Goal: Complete application form: Complete application form

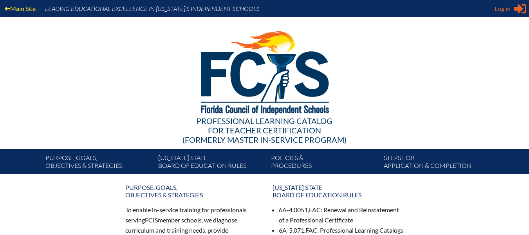
click at [503, 8] on span "Log in" at bounding box center [503, 8] width 16 height 9
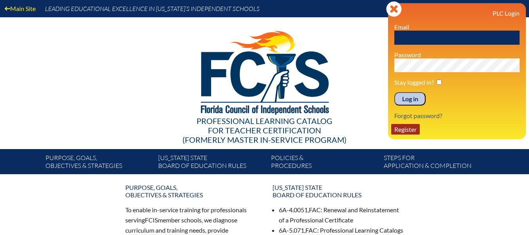
click at [410, 132] on link "Register" at bounding box center [405, 129] width 29 height 11
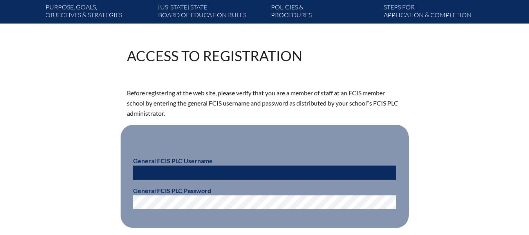
scroll to position [157, 0]
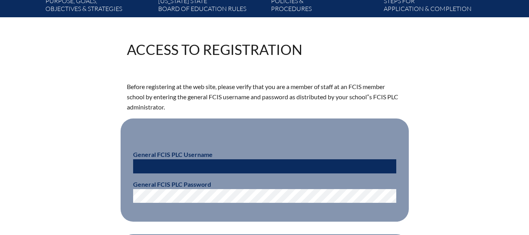
click at [209, 166] on input "text" at bounding box center [264, 166] width 263 height 14
type input "fcismember"
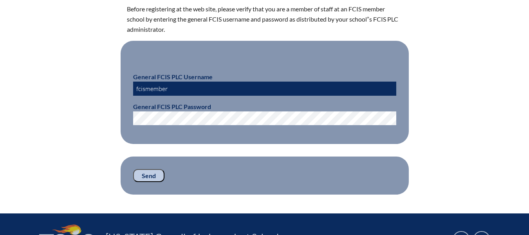
scroll to position [235, 0]
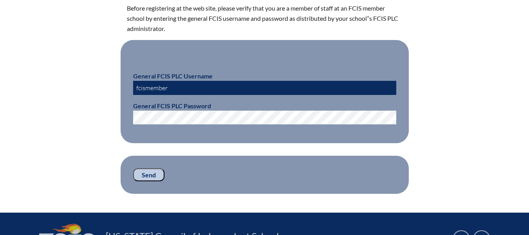
click at [153, 163] on fieldset "Send" at bounding box center [265, 174] width 288 height 38
click at [151, 173] on input "Send" at bounding box center [148, 174] width 31 height 13
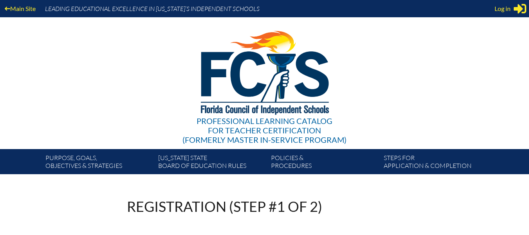
scroll to position [235, 0]
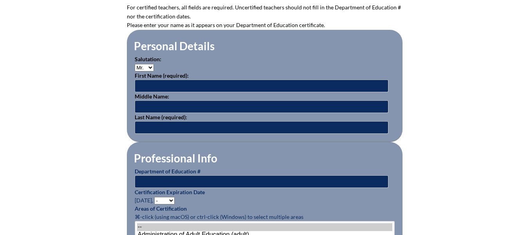
click at [152, 65] on select "Mr. Mrs. Ms. Dr. Rev." at bounding box center [144, 67] width 19 height 7
select select "Ms."
click at [135, 64] on select "Mr. Mrs. Ms. Dr. Rev." at bounding box center [144, 67] width 19 height 7
click at [164, 82] on input "text" at bounding box center [262, 85] width 254 height 13
type input "Nicole"
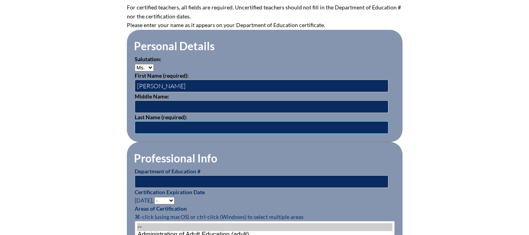
click at [174, 128] on input "text" at bounding box center [262, 127] width 254 height 13
type input "LaRochelle"
click at [188, 179] on input "text" at bounding box center [262, 181] width 254 height 13
paste input "3525047"
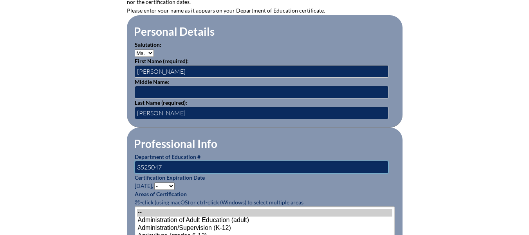
scroll to position [274, 0]
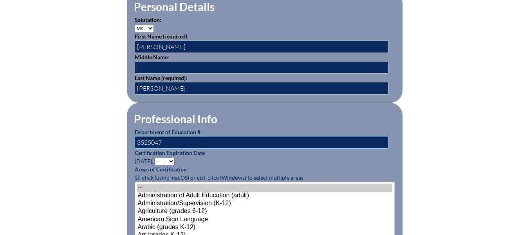
type input "3525047"
click at [173, 157] on select "- 2031 2030 2029 2028 2027 2026 2025 2024 2023 2022 2021 2020 2019 2018 2017 20…" at bounding box center [164, 160] width 20 height 7
select select "2030"
click at [155, 157] on select "- 2031 2030 2029 2028 2027 2026 2025 2024 2023 2022 2021 2020 2019 2018 2017 20…" at bounding box center [164, 160] width 20 height 7
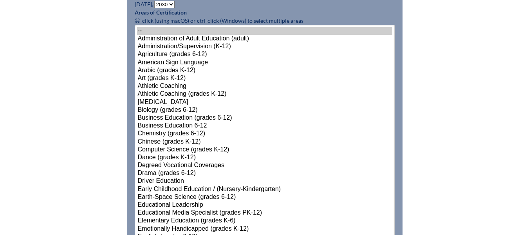
scroll to position [470, 0]
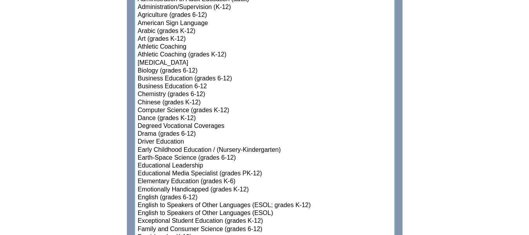
select select"]"] "15140"
click at [153, 193] on option "English (grades 6-12)" at bounding box center [264, 197] width 255 height 8
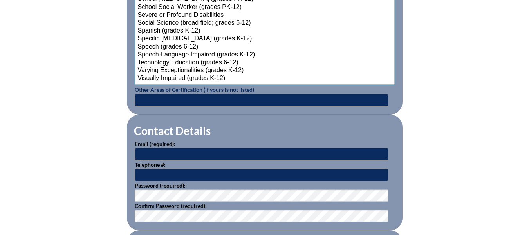
scroll to position [1045, 0]
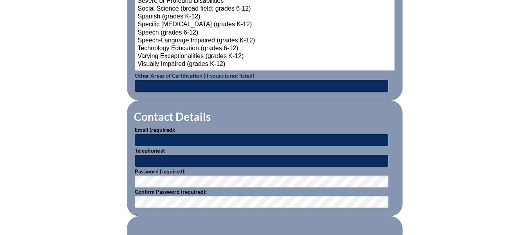
click at [229, 137] on input "text" at bounding box center [262, 140] width 254 height 13
paste input "[EMAIL_ADDRESS][DOMAIN_NAME]"
type input "[EMAIL_ADDRESS][DOMAIN_NAME]"
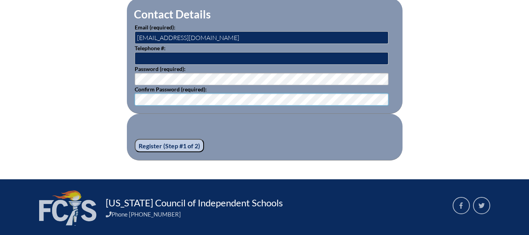
scroll to position [1163, 0]
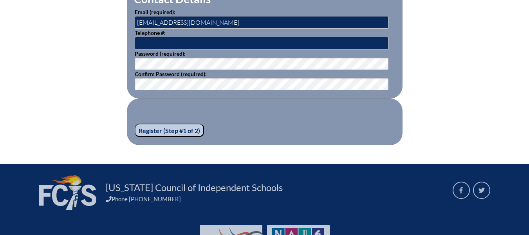
click at [175, 124] on input "Register (Step #1 of 2)" at bounding box center [169, 129] width 69 height 13
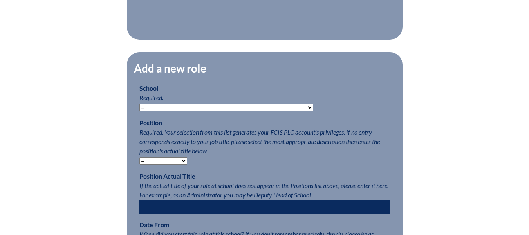
scroll to position [352, 0]
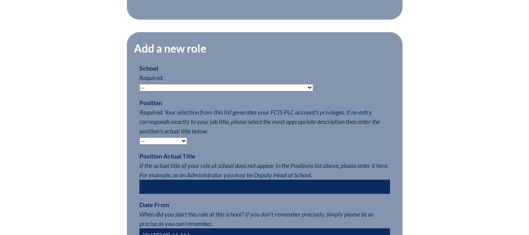
click at [220, 90] on select "-- Autism Inspired Academy Academy at Ocean Reef Academy at the Lakes Academy P…" at bounding box center [226, 87] width 174 height 7
select select "20356"
click at [139, 88] on select "-- Autism Inspired Academy Academy at Ocean Reef Academy at the Lakes Academy P…" at bounding box center [226, 87] width 174 height 7
click at [176, 144] on select "-- Teacher PLC Coordinator Head of School Administrator" at bounding box center [163, 140] width 48 height 7
select select "15563"
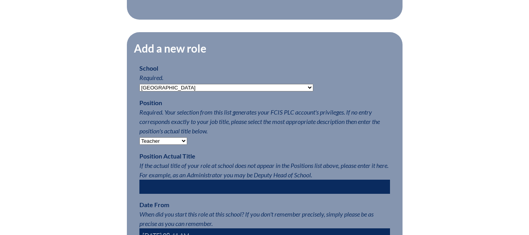
click at [139, 141] on select "-- Teacher PLC Coordinator Head of School Administrator" at bounding box center [163, 140] width 48 height 7
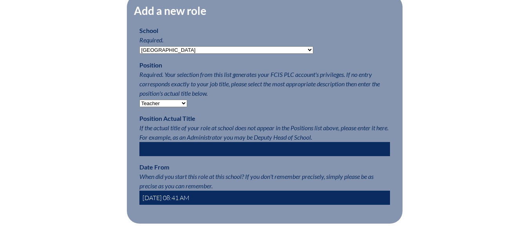
scroll to position [392, 0]
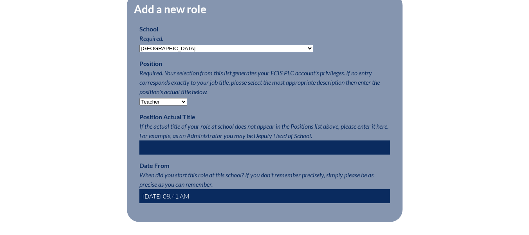
click at [230, 152] on input "text" at bounding box center [264, 147] width 251 height 14
click at [206, 201] on input "2025-09-29 08:41 AM" at bounding box center [264, 196] width 251 height 14
drag, startPoint x: 240, startPoint y: 202, endPoint x: 137, endPoint y: 206, distance: 103.5
click at [137, 206] on fieldset "Add a new role School Required. -- Autism Inspired Academy Academy at Ocean Ree…" at bounding box center [265, 107] width 276 height 229
click at [193, 203] on input "text" at bounding box center [264, 196] width 251 height 14
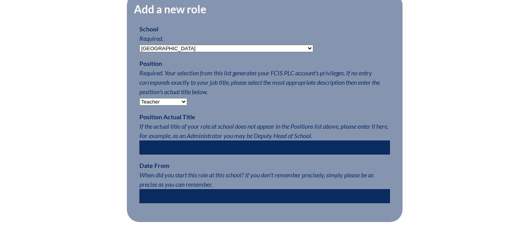
click at [193, 200] on input "text" at bounding box center [264, 196] width 251 height 14
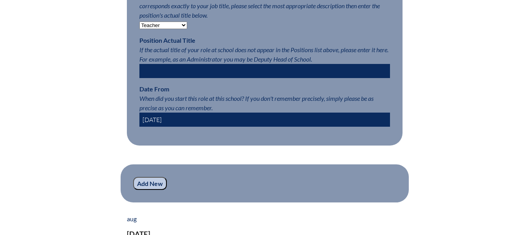
scroll to position [470, 0]
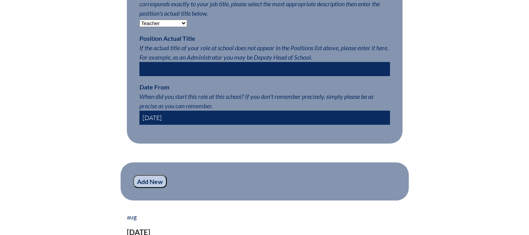
type input "2023-08-01"
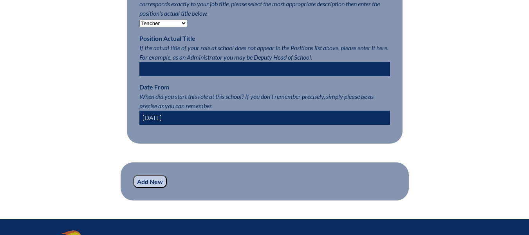
click at [146, 188] on input "Add New" at bounding box center [150, 181] width 34 height 13
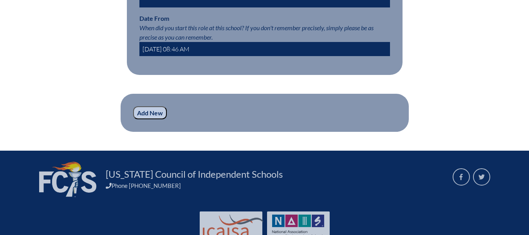
scroll to position [608, 0]
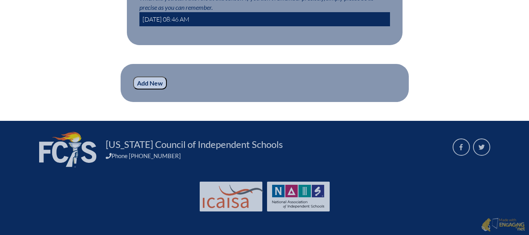
click at [151, 80] on input "Add New" at bounding box center [150, 82] width 34 height 13
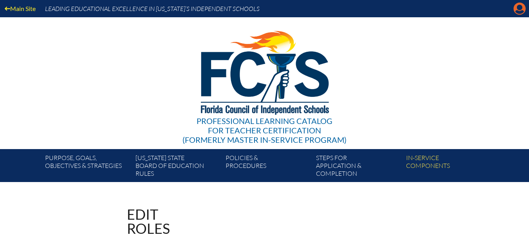
click at [520, 7] on icon "Manage account" at bounding box center [519, 8] width 13 height 13
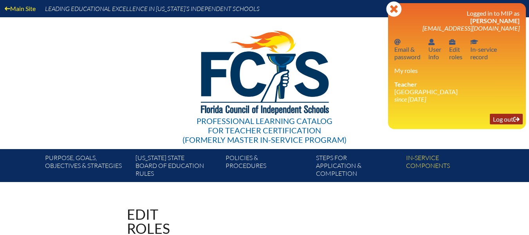
click at [507, 116] on link "Log out Log out" at bounding box center [506, 119] width 33 height 11
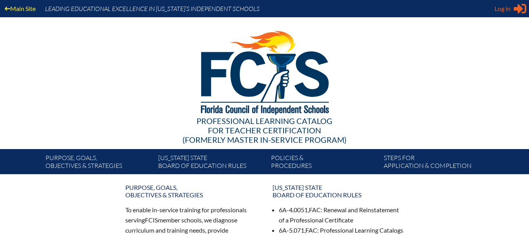
click at [505, 6] on span "Log in" at bounding box center [503, 8] width 16 height 9
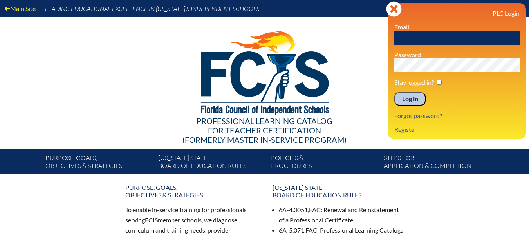
click at [438, 42] on input "text" at bounding box center [456, 38] width 125 height 14
type input "[EMAIL_ADDRESS][DOMAIN_NAME]"
click at [394, 92] on input "Log in" at bounding box center [409, 98] width 31 height 13
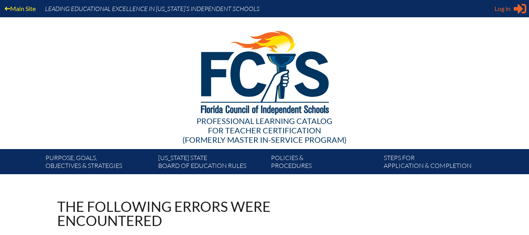
click at [506, 8] on span "Log in" at bounding box center [503, 8] width 16 height 9
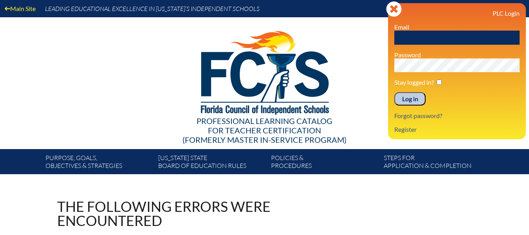
click at [445, 34] on input "text" at bounding box center [456, 38] width 125 height 14
type input "[EMAIL_ADDRESS][DOMAIN_NAME]"
click at [406, 98] on input "Log in" at bounding box center [409, 98] width 31 height 13
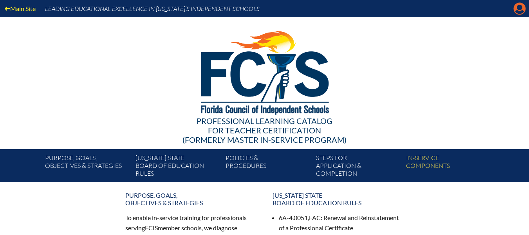
click at [524, 7] on icon at bounding box center [520, 9] width 12 height 12
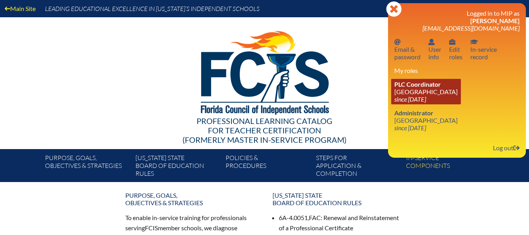
click at [420, 97] on icon "since 2020 Jun 1" at bounding box center [410, 98] width 32 height 7
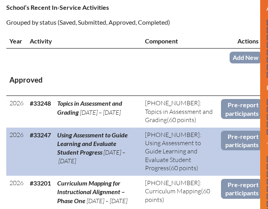
scroll to position [235, 0]
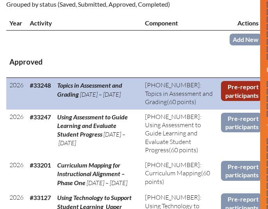
click at [244, 89] on link "Pre-report participants" at bounding box center [241, 91] width 41 height 20
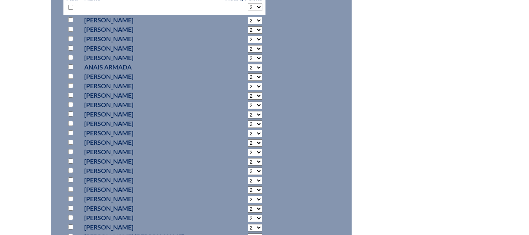
scroll to position [431, 0]
